Goal: Information Seeking & Learning: Learn about a topic

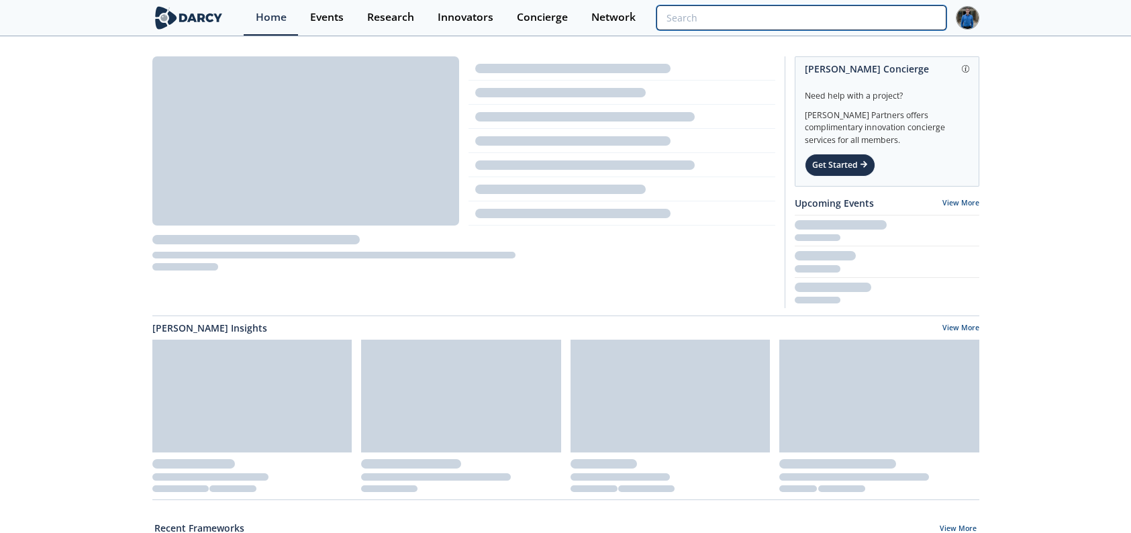
click at [860, 13] on input "search" at bounding box center [800, 17] width 289 height 25
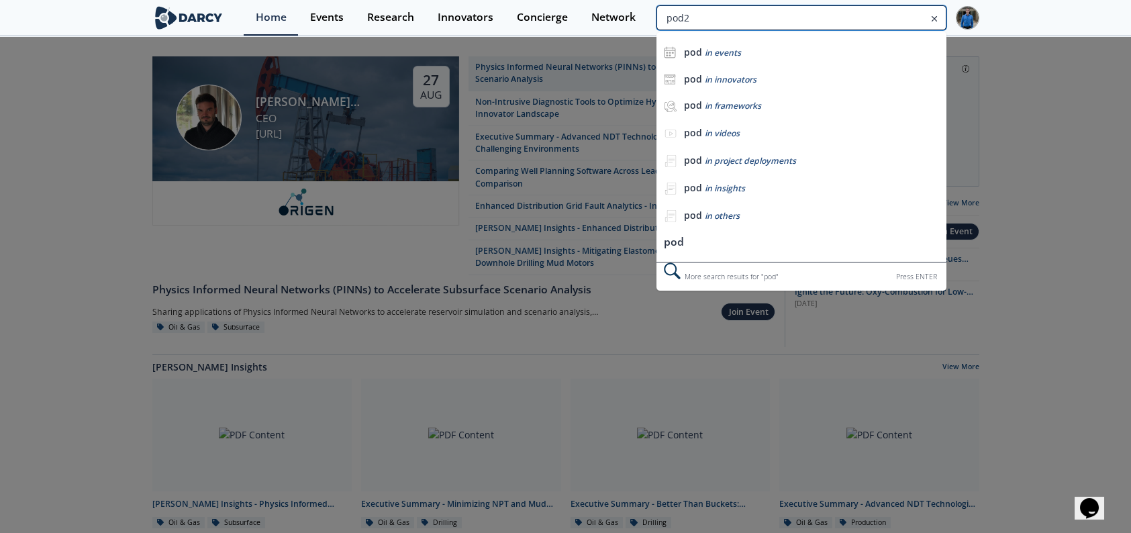
type input "pod2"
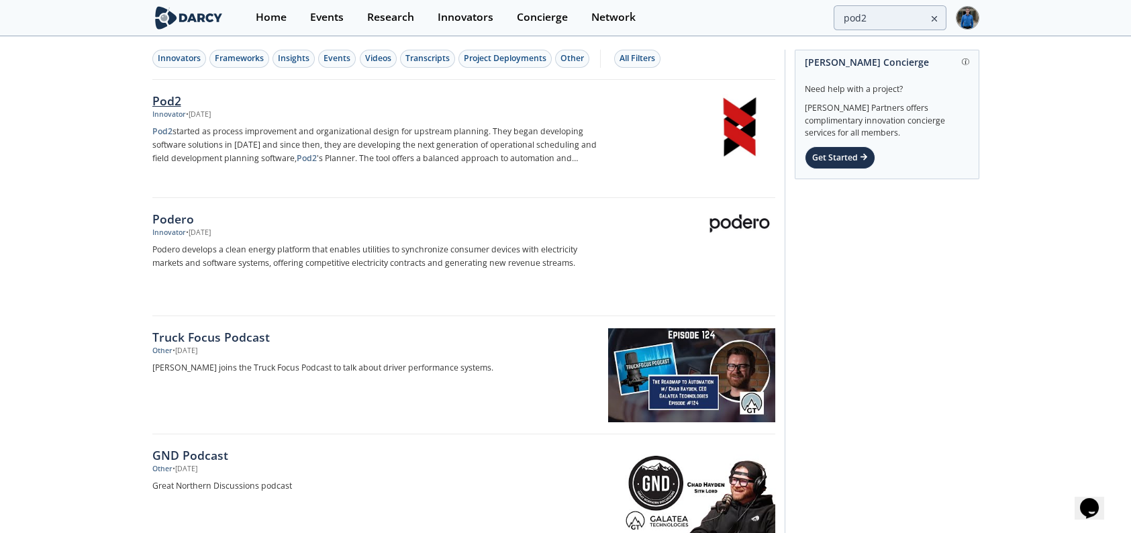
click at [175, 94] on div "Pod2" at bounding box center [374, 100] width 444 height 17
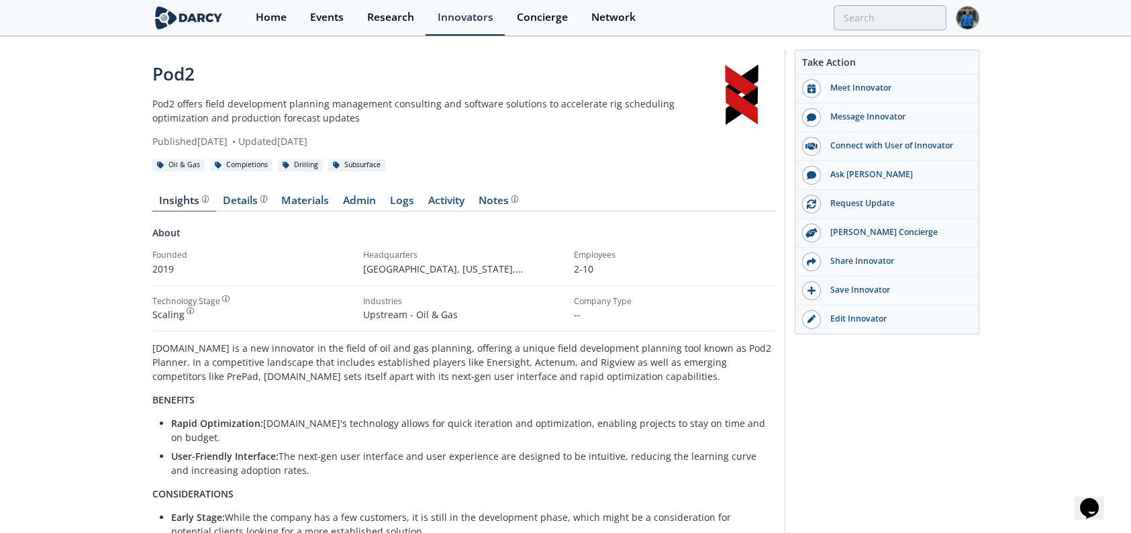
click at [396, 141] on div "Published [DATE] • Updated [DATE]" at bounding box center [430, 141] width 556 height 14
click at [387, 140] on div "Published [DATE] • Updated [DATE]" at bounding box center [430, 141] width 556 height 14
click at [313, 197] on link "Materials" at bounding box center [305, 203] width 62 height 16
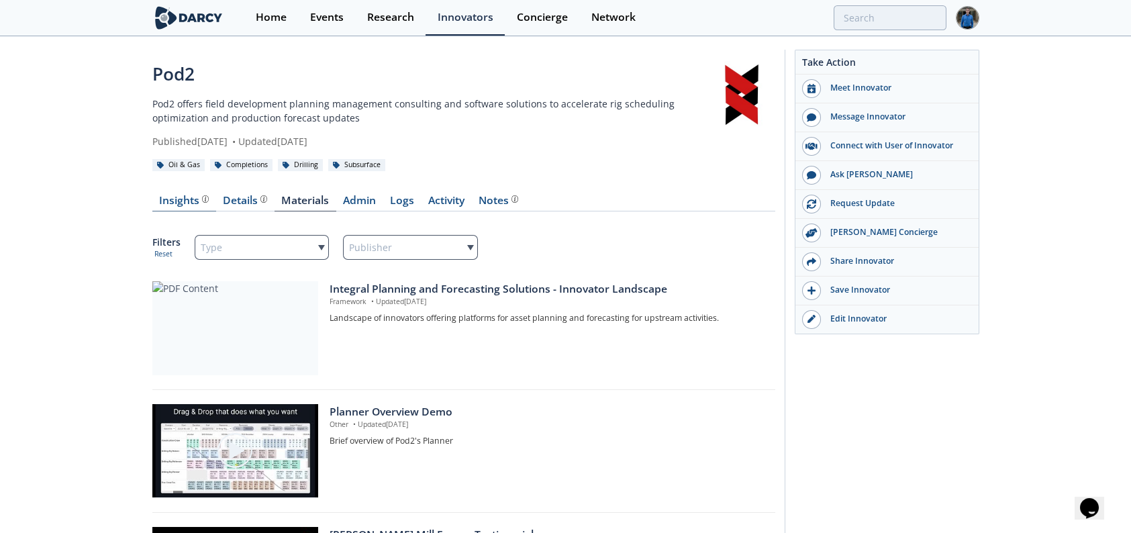
click at [177, 195] on div "Insights" at bounding box center [184, 200] width 50 height 11
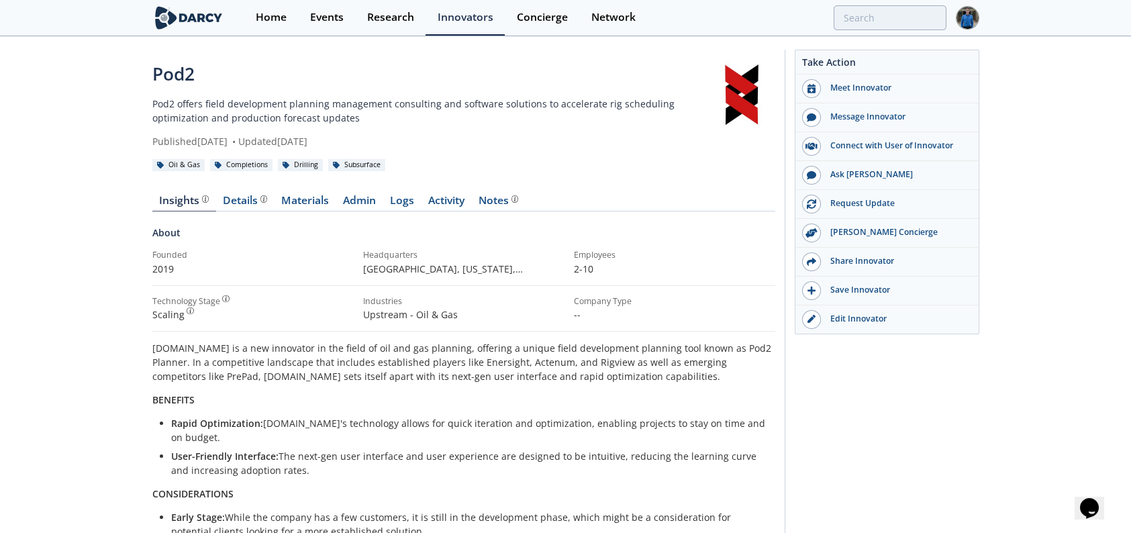
drag, startPoint x: 98, startPoint y: 260, endPoint x: 609, endPoint y: 450, distance: 544.7
click at [609, 450] on div "Pod2 Pod2 offers field development planning management consulting and software …" at bounding box center [565, 494] width 1131 height 912
click at [516, 424] on li "Rapid Optimization: [DOMAIN_NAME]'s technology allows for quick iteration and o…" at bounding box center [468, 430] width 595 height 28
click at [351, 200] on link "Admin" at bounding box center [359, 203] width 47 height 16
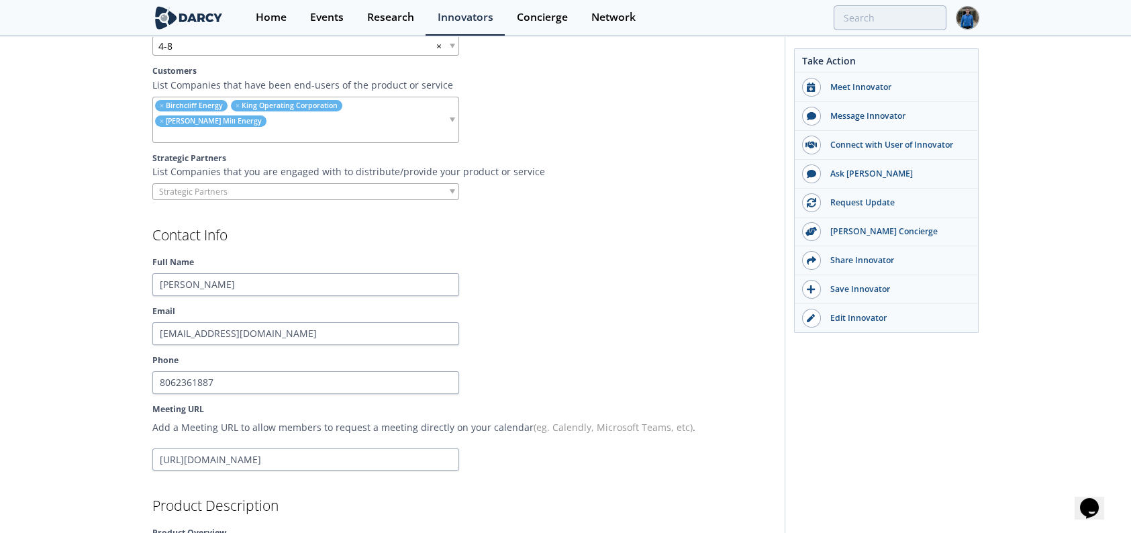
scroll to position [1275, 0]
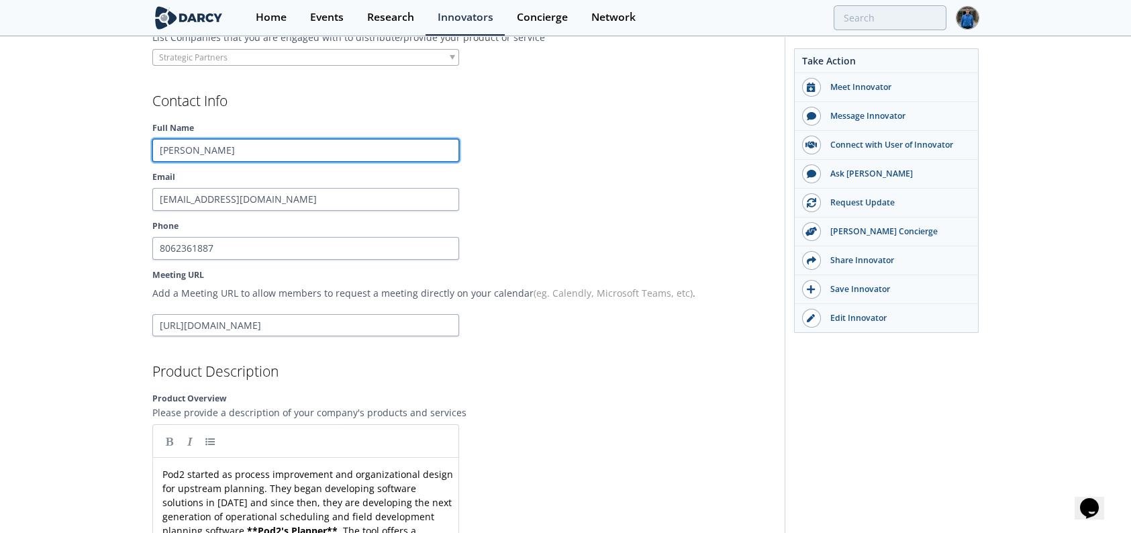
click at [214, 139] on input "[PERSON_NAME]" at bounding box center [305, 150] width 307 height 23
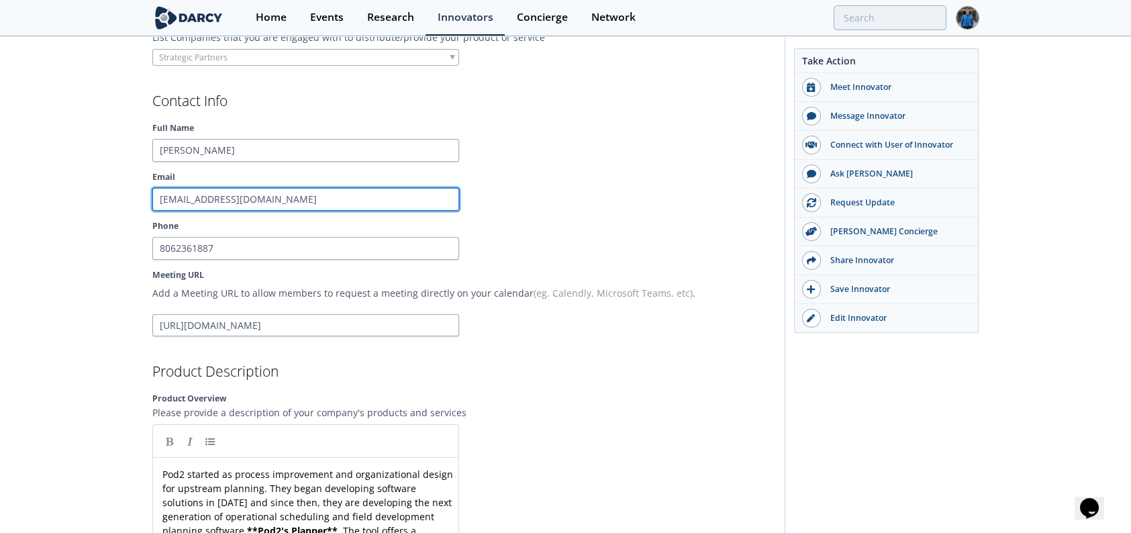
click at [195, 188] on input "[EMAIL_ADDRESS][DOMAIN_NAME]" at bounding box center [305, 199] width 307 height 23
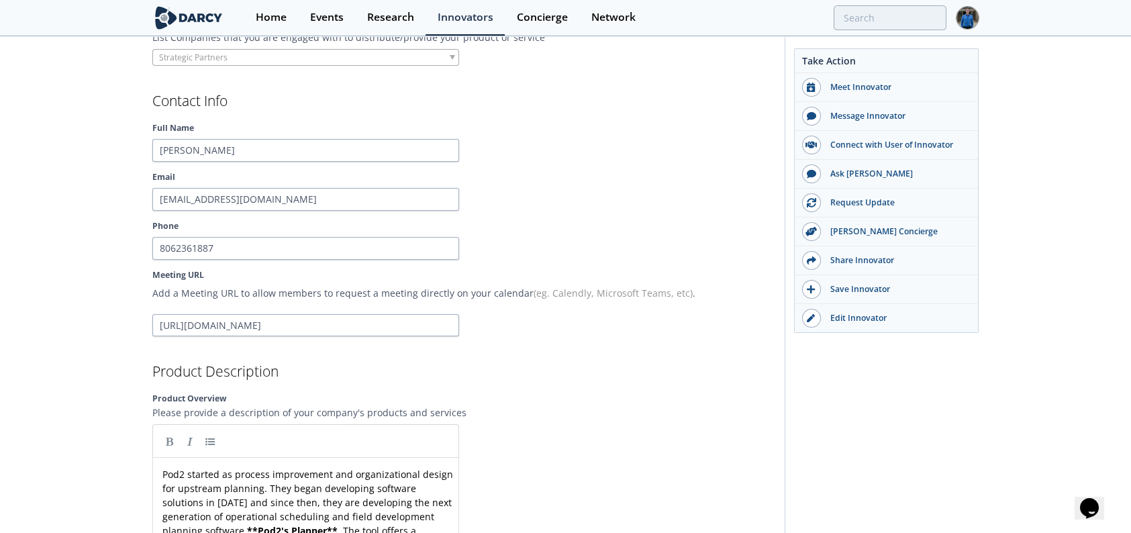
click at [261, 314] on input "[URL][DOMAIN_NAME]" at bounding box center [305, 325] width 307 height 23
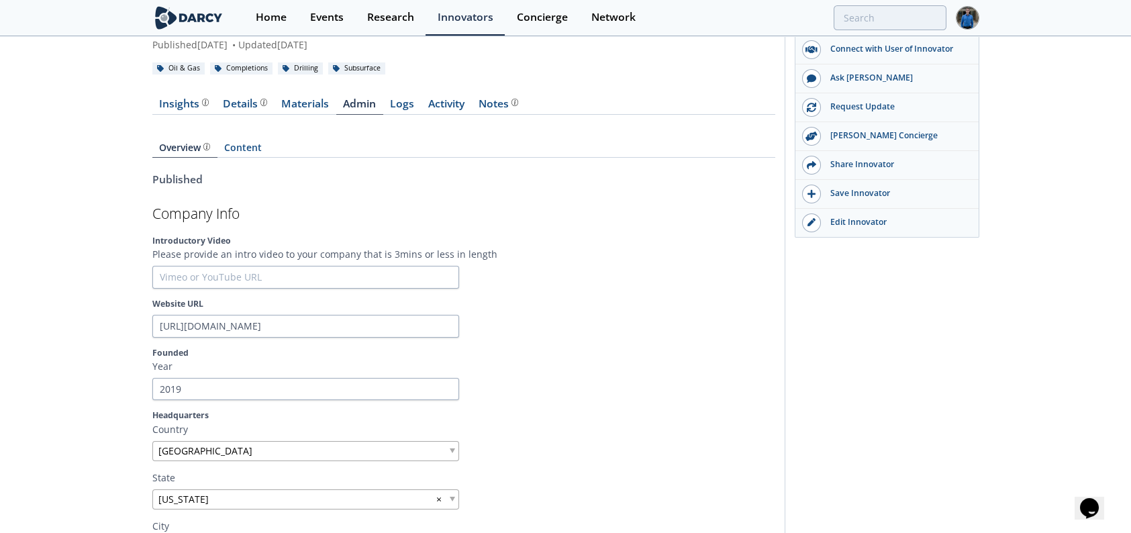
scroll to position [0, 0]
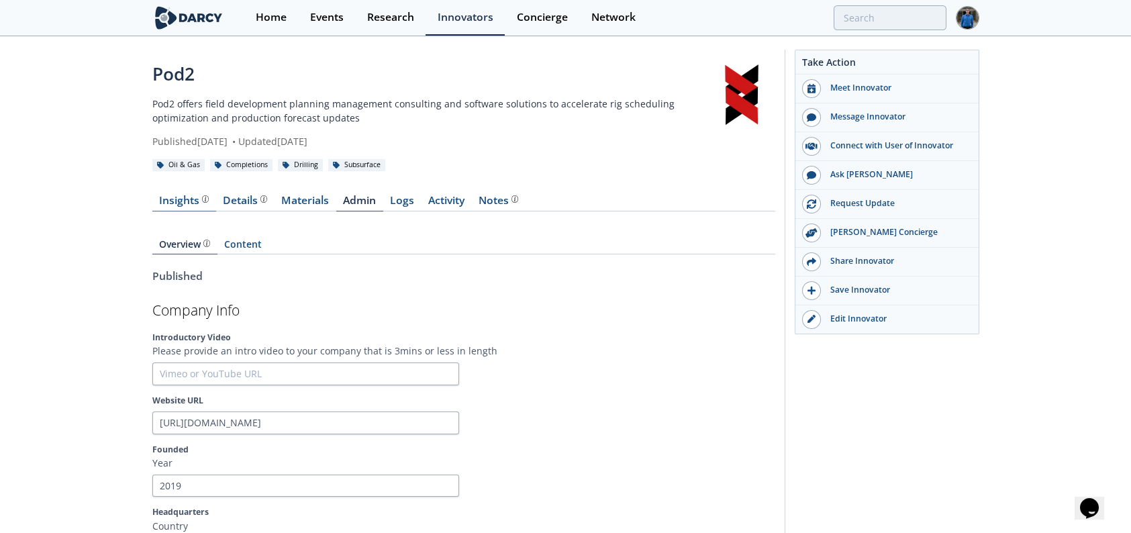
click at [189, 195] on div "Insights The [PERSON_NAME] Research team’s summarized opinion of the innovator,…" at bounding box center [184, 200] width 50 height 11
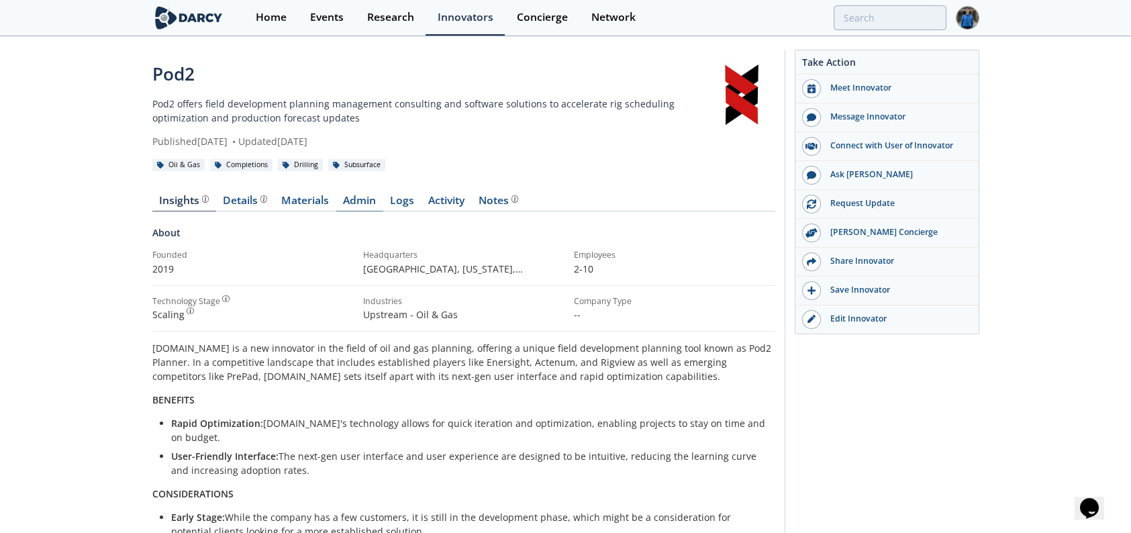
drag, startPoint x: 397, startPoint y: 203, endPoint x: 378, endPoint y: 195, distance: 20.8
click at [397, 203] on link "Logs" at bounding box center [402, 203] width 38 height 16
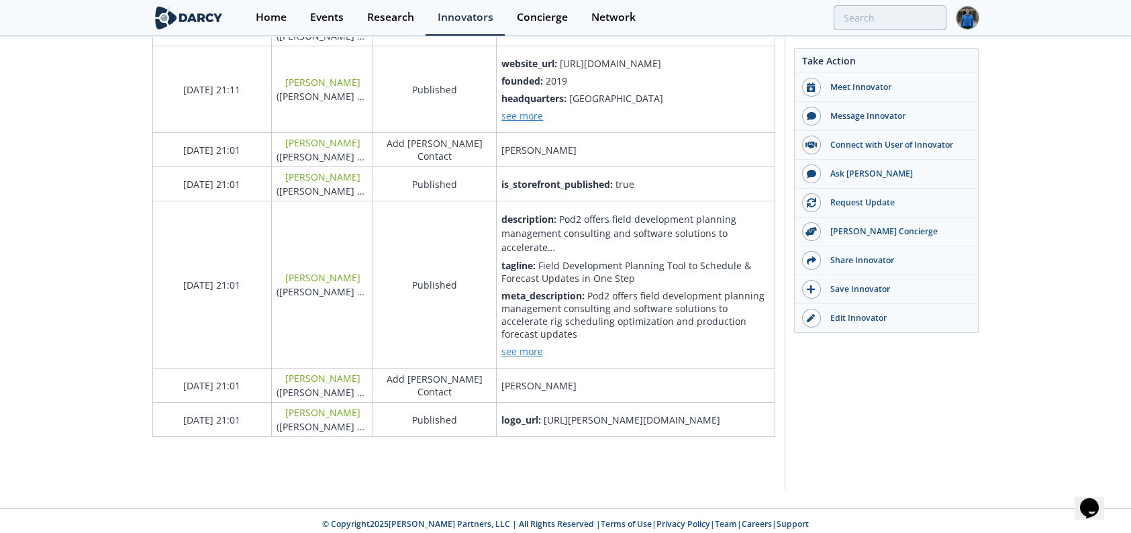
scroll to position [1307, 0]
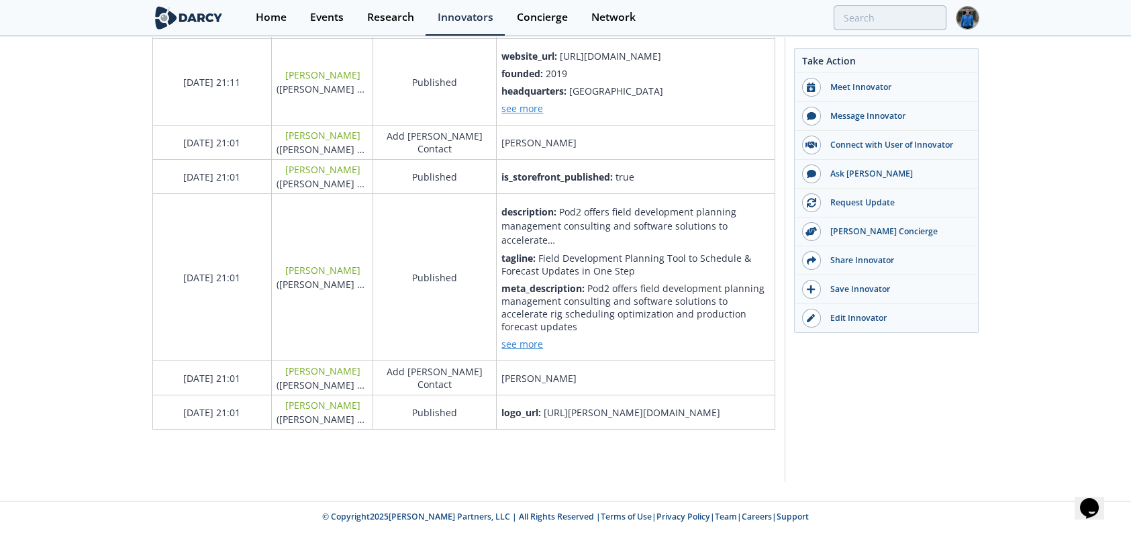
drag, startPoint x: 605, startPoint y: 417, endPoint x: 129, endPoint y: 408, distance: 476.6
click at [169, 399] on tr "[DATE] 21:01 [PERSON_NAME] ( [PERSON_NAME] Partners ) Published logo_url : [URL…" at bounding box center [463, 412] width 622 height 34
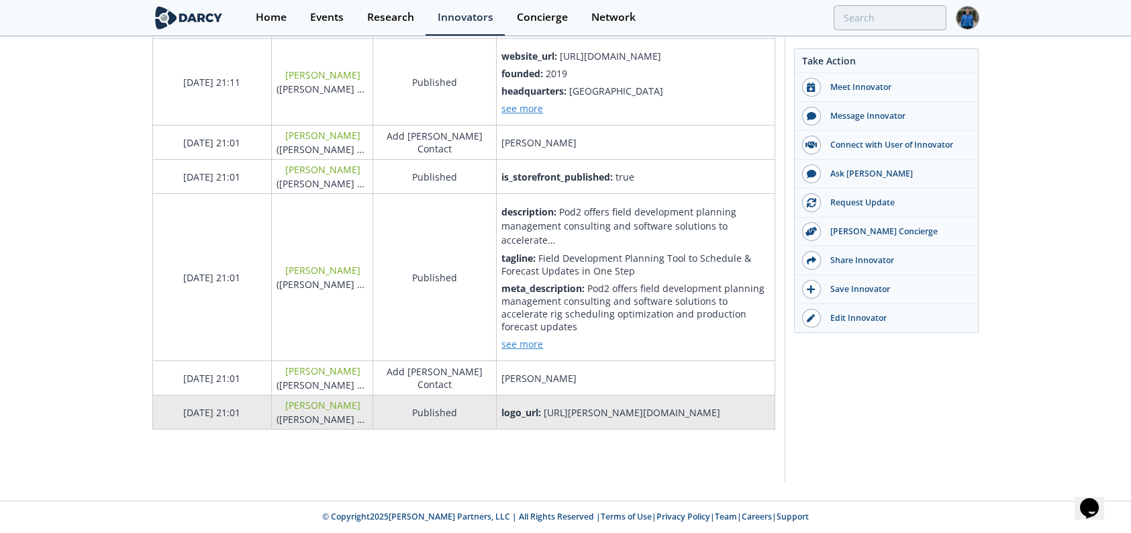
drag, startPoint x: 170, startPoint y: 399, endPoint x: 655, endPoint y: 414, distance: 485.5
click at [655, 410] on tr "[DATE] 21:01 [PERSON_NAME] ( [PERSON_NAME] Partners ) Published logo_url : [URL…" at bounding box center [463, 412] width 622 height 34
click at [654, 415] on div "logo_url : [URL][PERSON_NAME][DOMAIN_NAME]" at bounding box center [635, 412] width 268 height 13
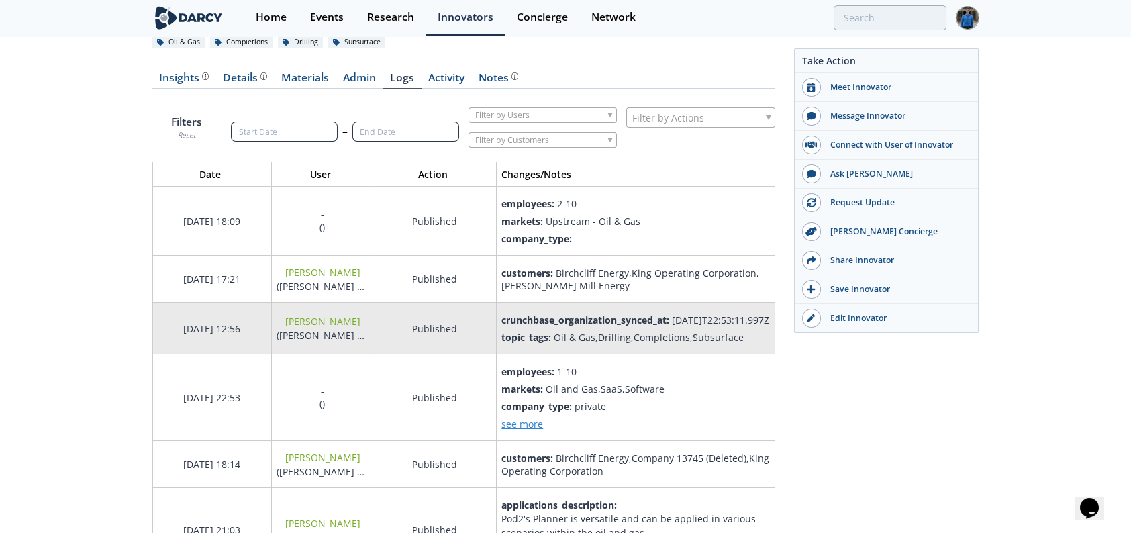
scroll to position [99, 0]
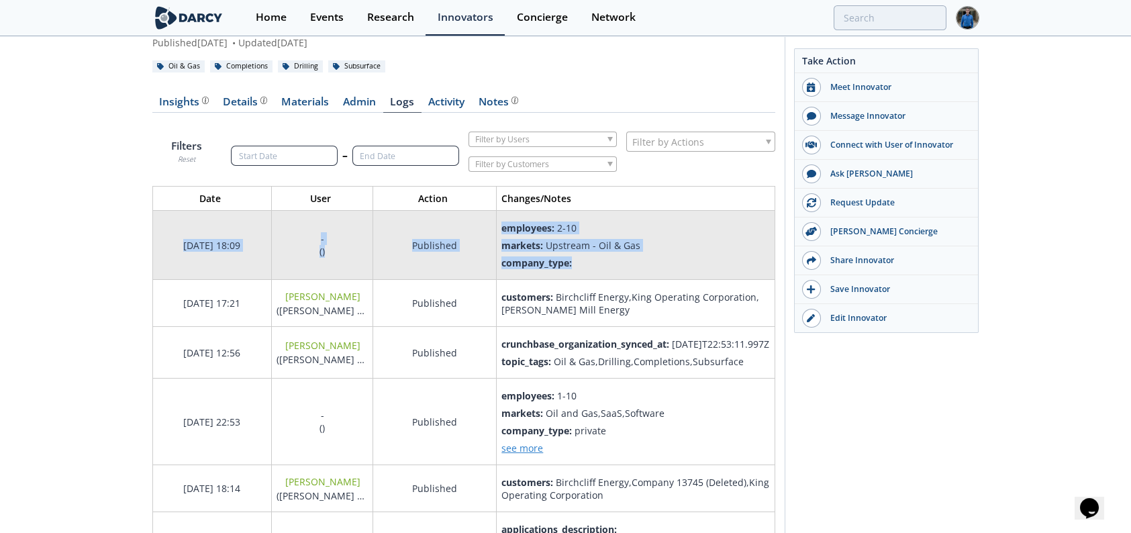
drag, startPoint x: 161, startPoint y: 241, endPoint x: 634, endPoint y: 257, distance: 473.4
click at [634, 257] on tr "[DATE] 18:09 - ( ) Published employees : 2-10 markets : Upstream - Oil & Gas co…" at bounding box center [463, 245] width 622 height 69
click at [634, 259] on div "company_type :" at bounding box center [635, 262] width 268 height 13
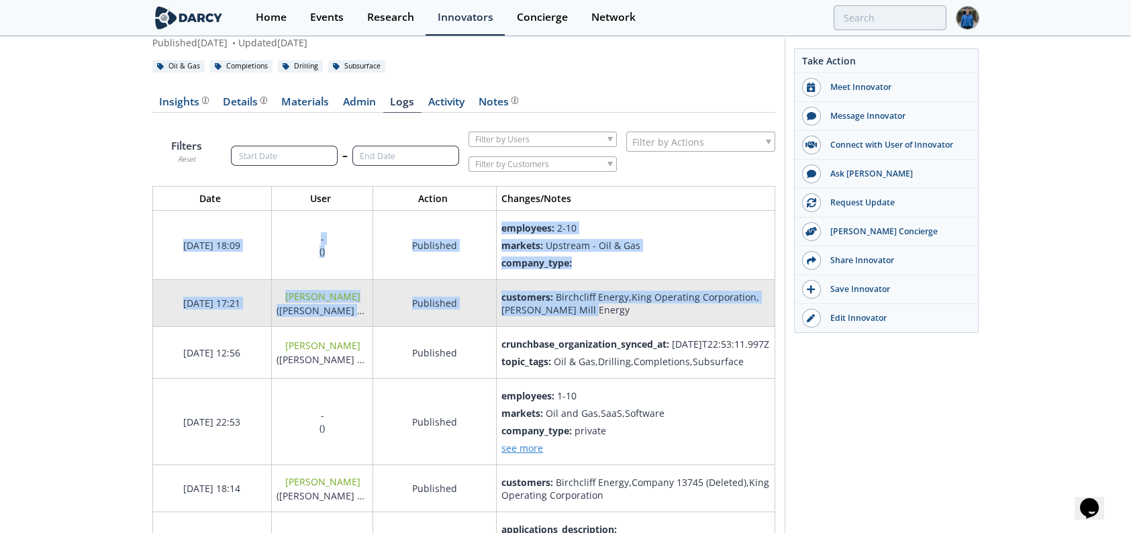
drag, startPoint x: 170, startPoint y: 241, endPoint x: 698, endPoint y: 315, distance: 533.4
click at [698, 315] on div "customers : Birchcliff Energy,King Operating Corporation,[PERSON_NAME] Mill Ene…" at bounding box center [635, 304] width 268 height 26
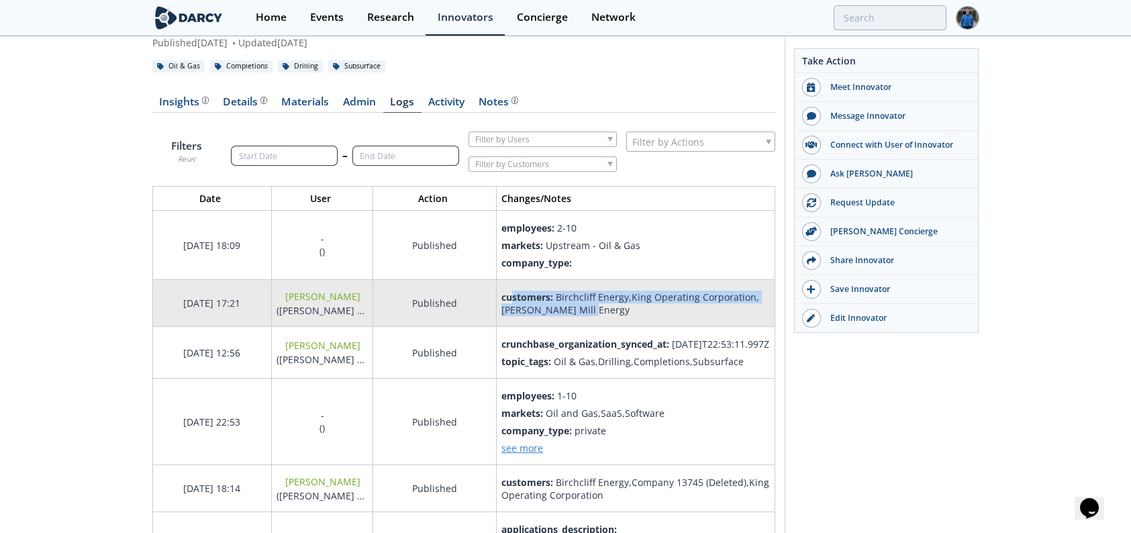
drag, startPoint x: 671, startPoint y: 314, endPoint x: 512, endPoint y: 301, distance: 159.6
click at [512, 301] on div "customers : Birchcliff Energy,King Operating Corporation,[PERSON_NAME] Mill Ene…" at bounding box center [635, 304] width 268 height 26
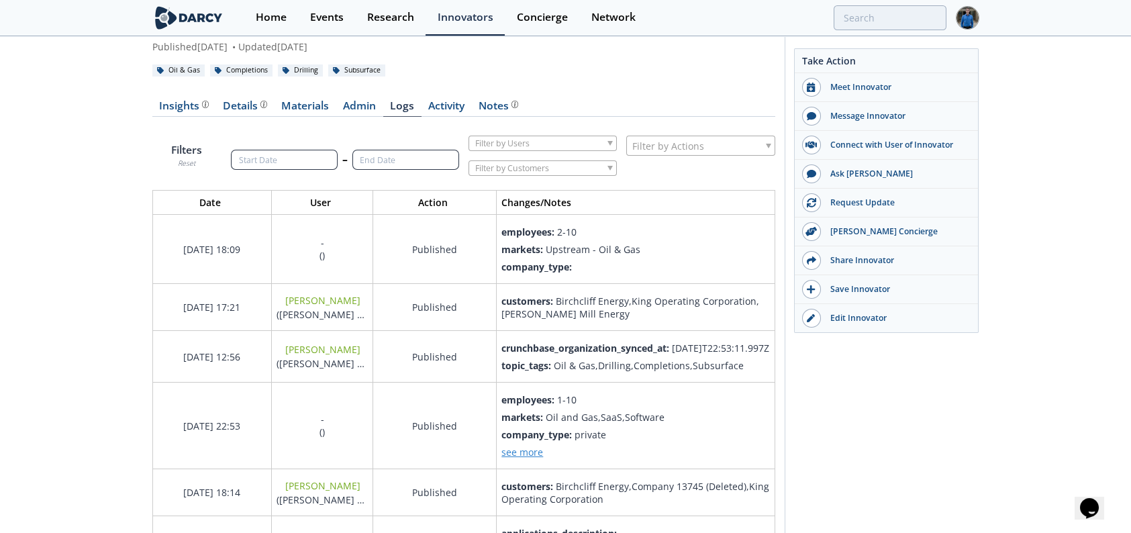
scroll to position [0, 0]
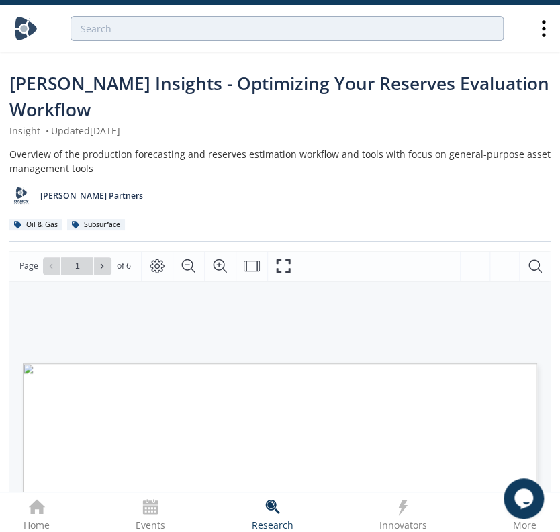
click at [24, 24] on img at bounding box center [25, 28] width 23 height 23
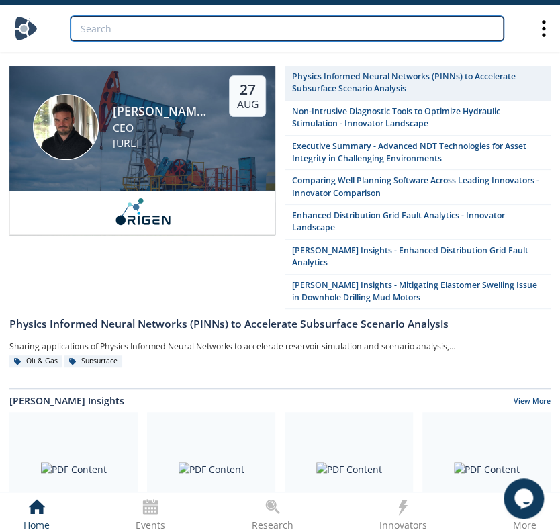
click at [163, 36] on input "search" at bounding box center [286, 28] width 433 height 25
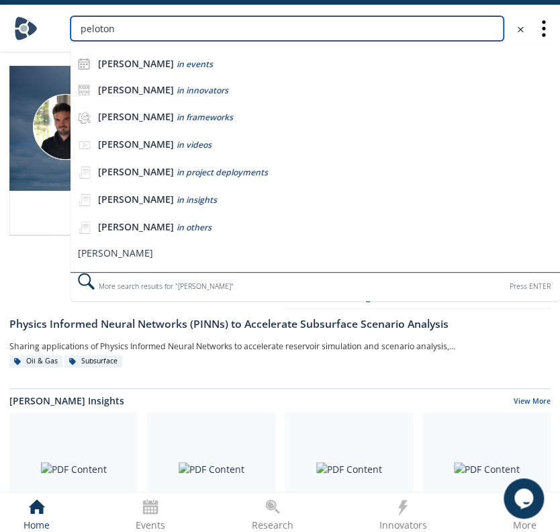
type input "peloton"
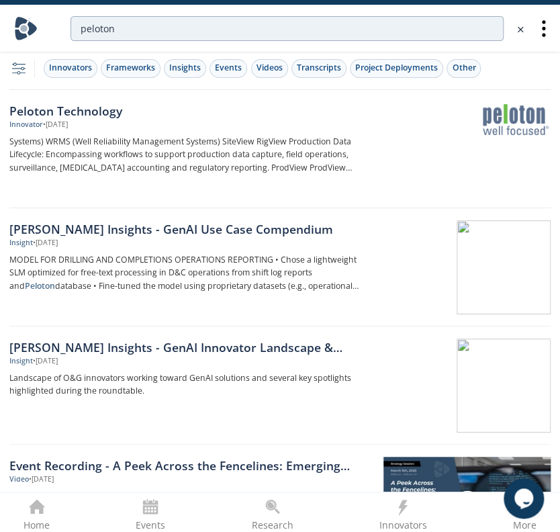
click at [136, 109] on div "Peloton Technology" at bounding box center [190, 110] width 362 height 17
